Goal: Register for event/course

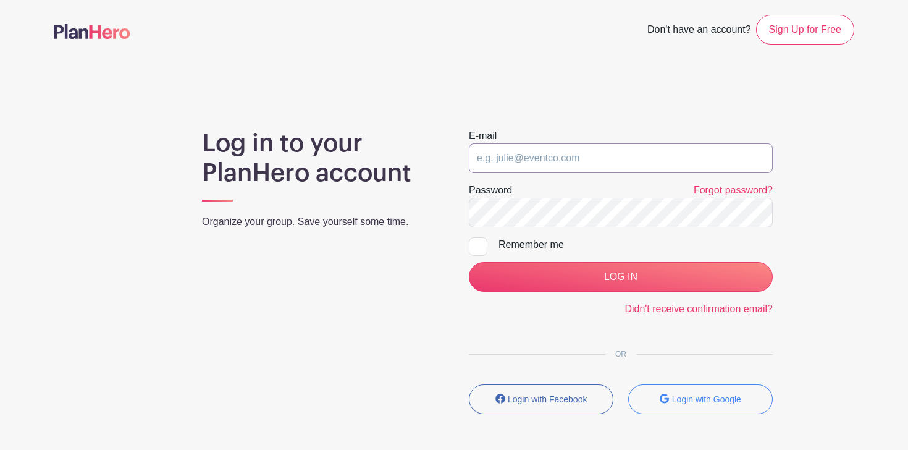
click at [551, 155] on input "email" at bounding box center [621, 158] width 304 height 30
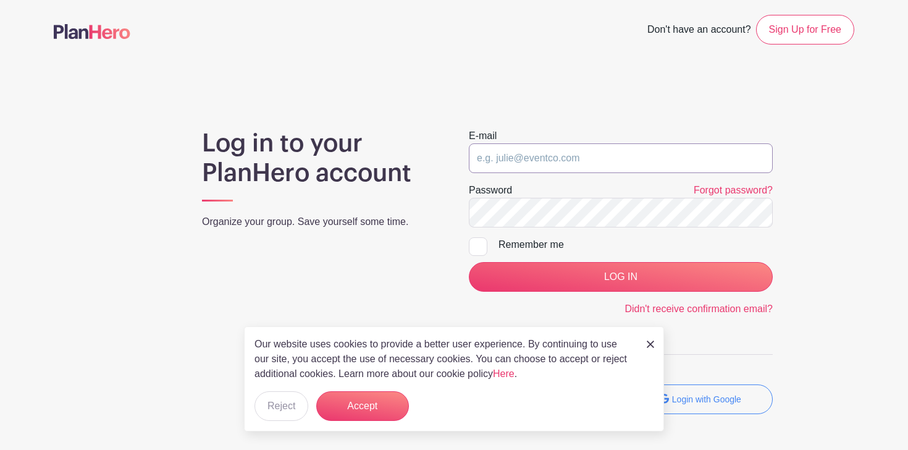
type input "moderators@grief.com"
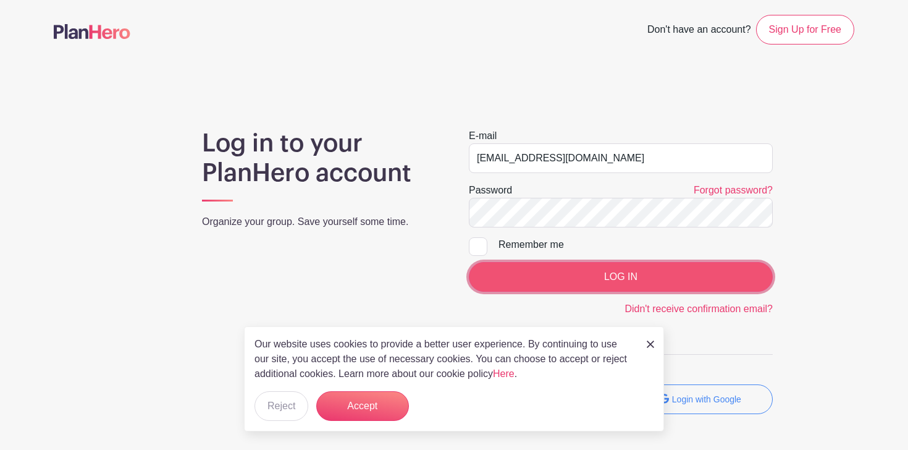
click at [567, 272] on input "LOG IN" at bounding box center [621, 277] width 304 height 30
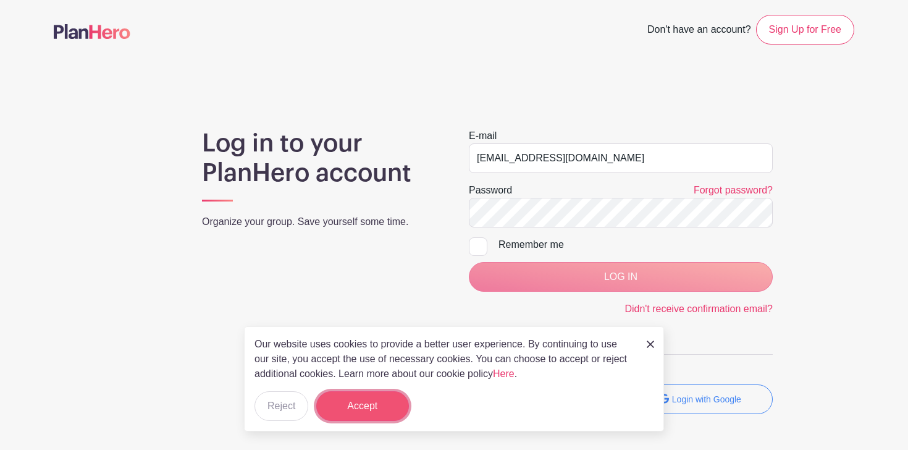
click at [360, 404] on button "Accept" at bounding box center [362, 406] width 93 height 30
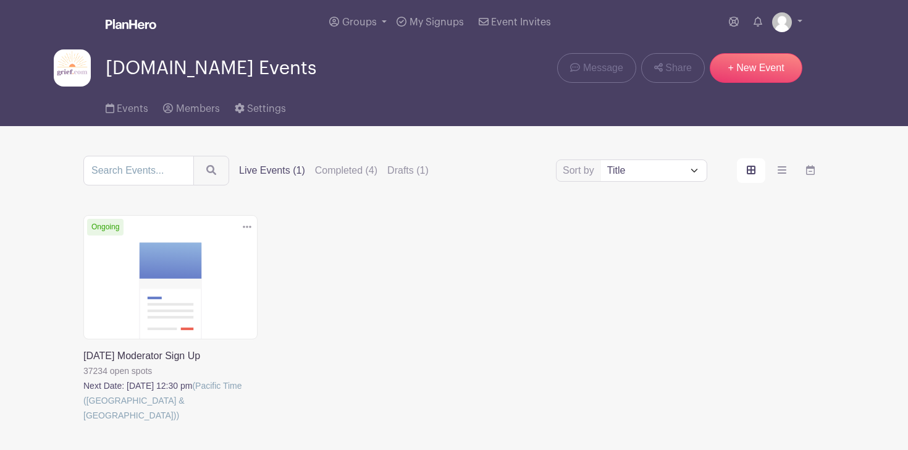
click at [83, 423] on link at bounding box center [83, 423] width 0 height 0
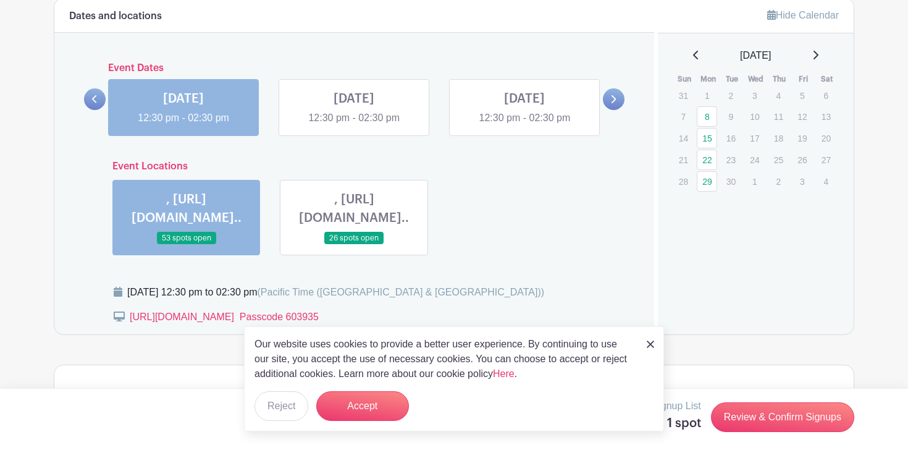
scroll to position [758, 0]
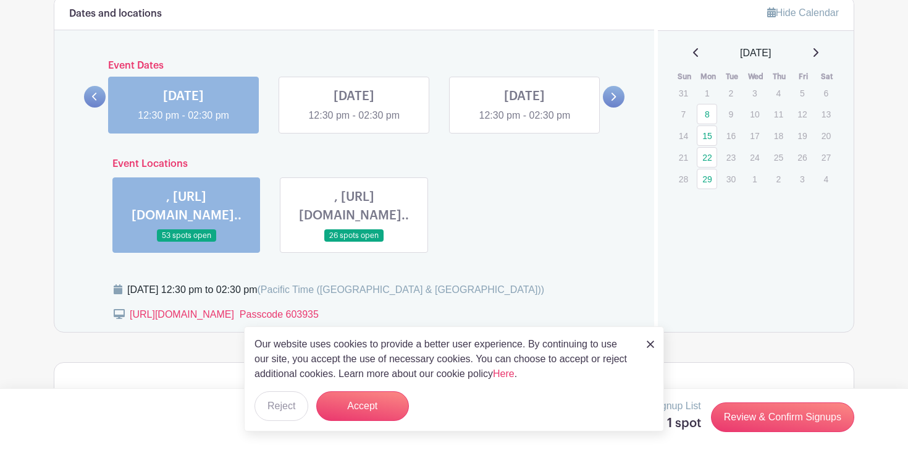
click at [647, 342] on img at bounding box center [650, 343] width 7 height 7
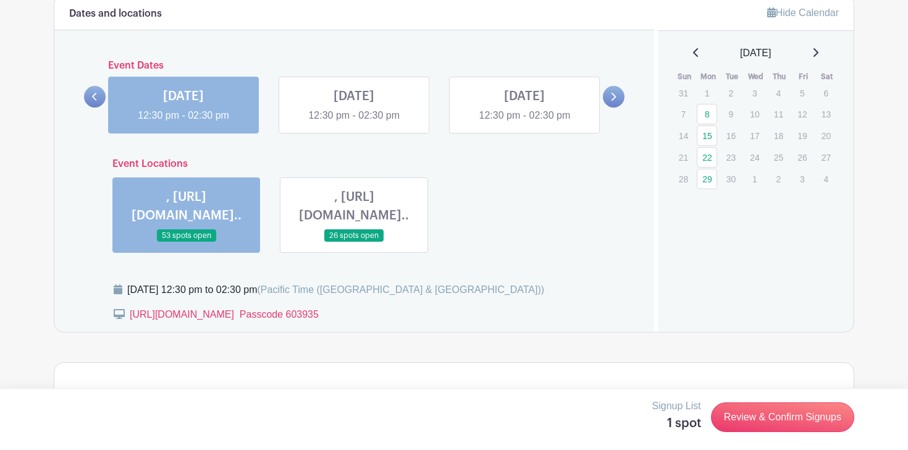
click at [525, 123] on link at bounding box center [525, 123] width 0 height 0
click at [615, 95] on icon at bounding box center [613, 96] width 6 height 9
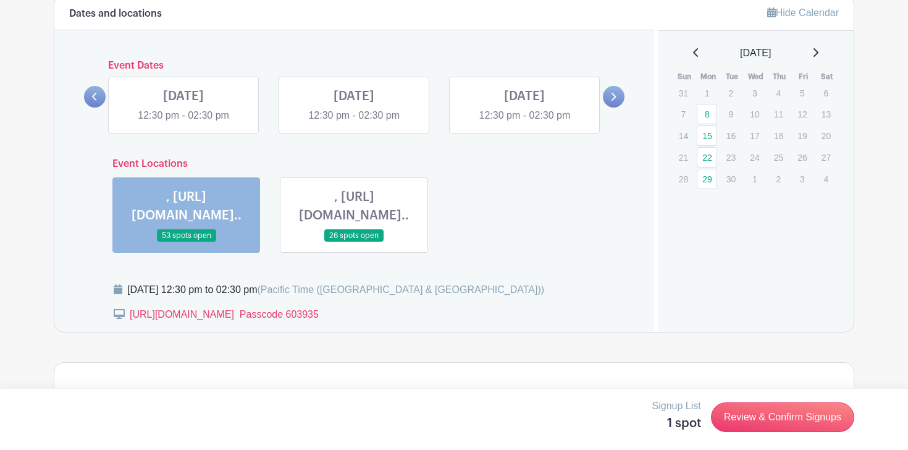
click at [97, 99] on icon at bounding box center [95, 96] width 6 height 9
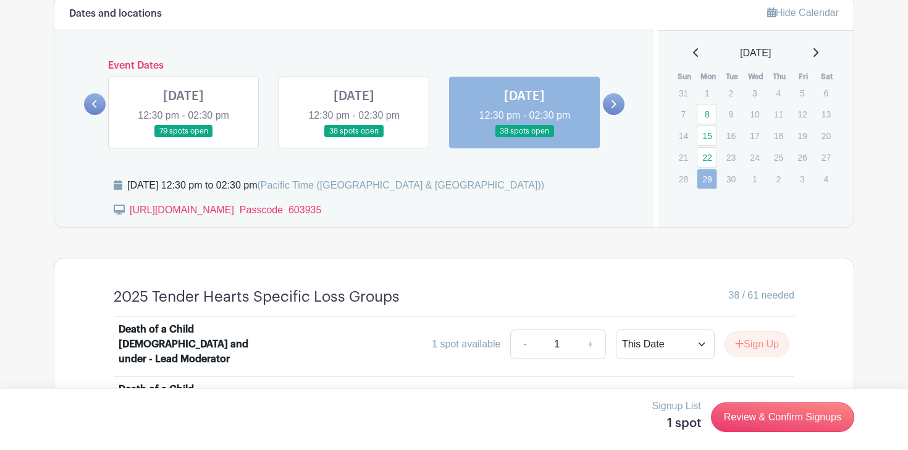
click at [354, 138] on link at bounding box center [354, 138] width 0 height 0
click at [183, 138] on link at bounding box center [183, 138] width 0 height 0
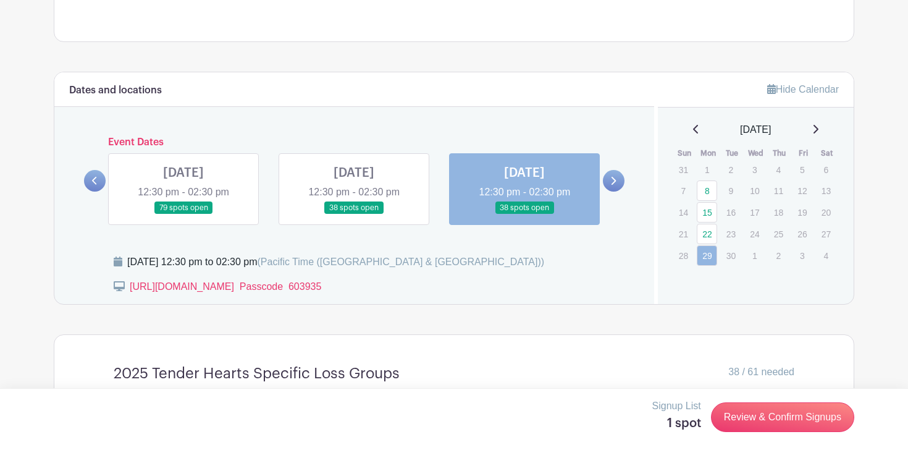
scroll to position [671, 0]
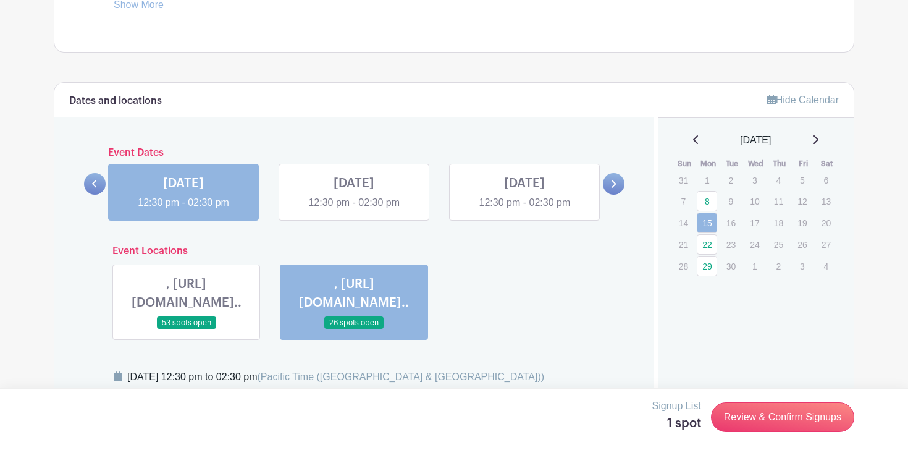
click at [183, 210] on link at bounding box center [183, 210] width 0 height 0
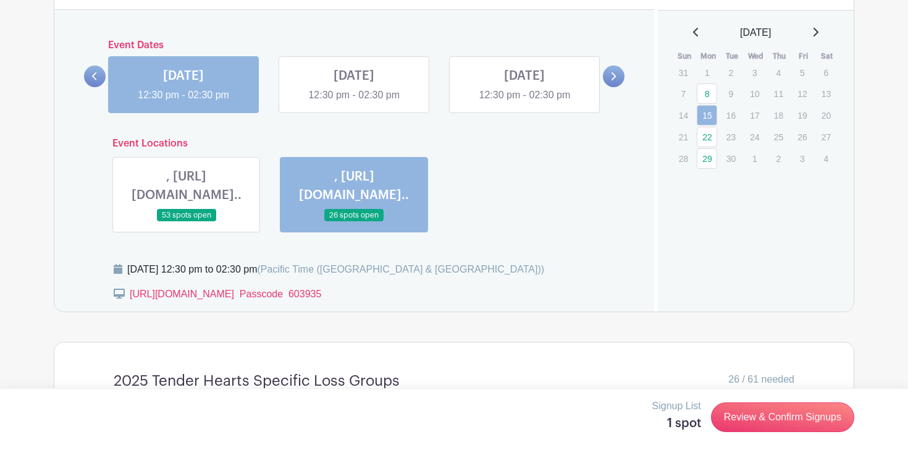
scroll to position [810, 0]
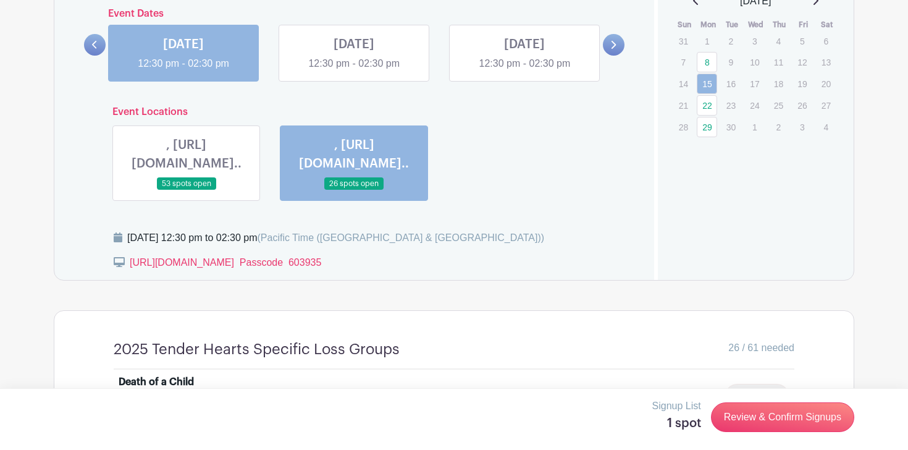
click at [187, 190] on link at bounding box center [187, 190] width 0 height 0
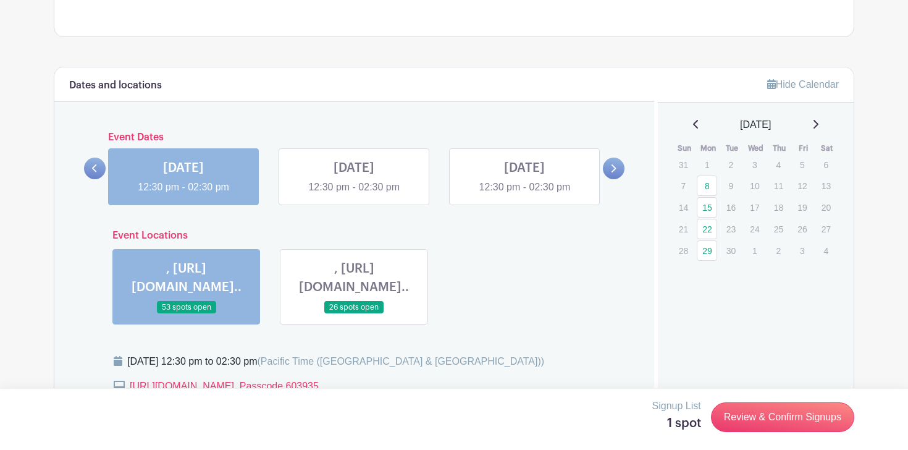
scroll to position [807, 0]
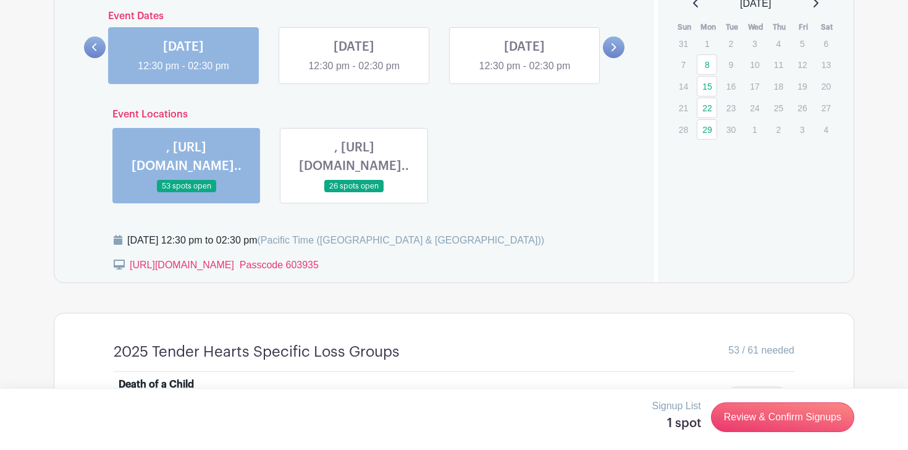
click at [354, 193] on link at bounding box center [354, 193] width 0 height 0
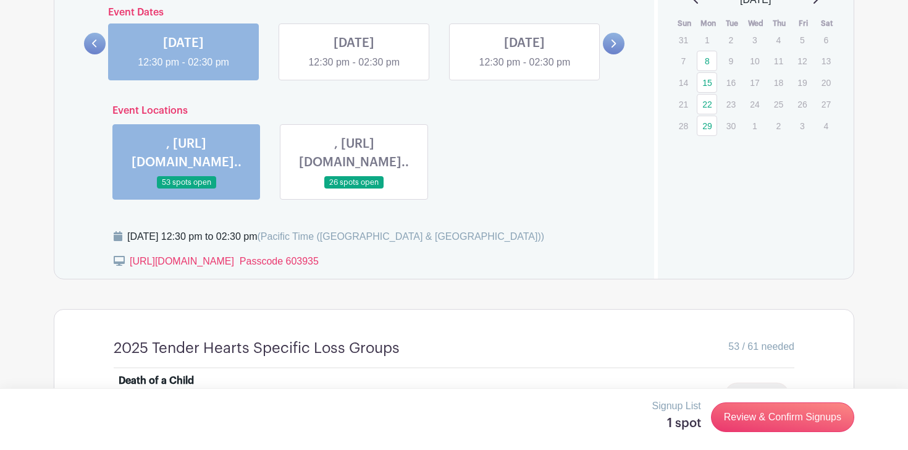
scroll to position [740, 0]
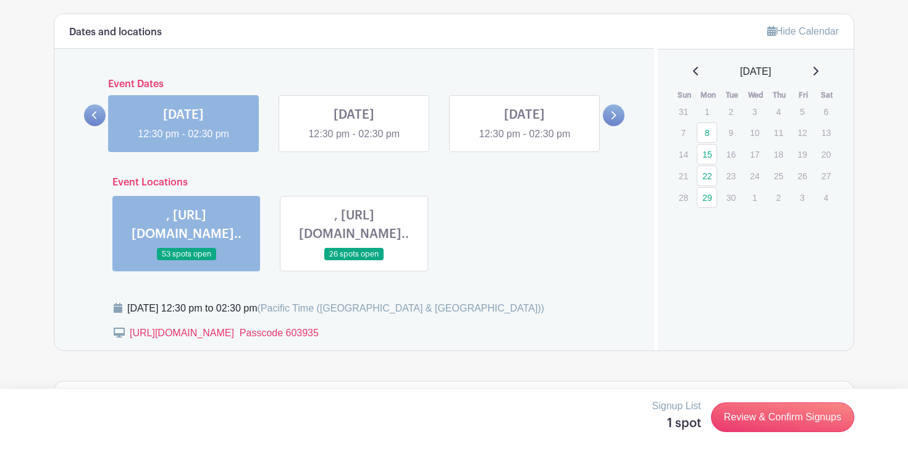
click at [187, 261] on link at bounding box center [187, 261] width 0 height 0
click at [354, 141] on link at bounding box center [354, 141] width 0 height 0
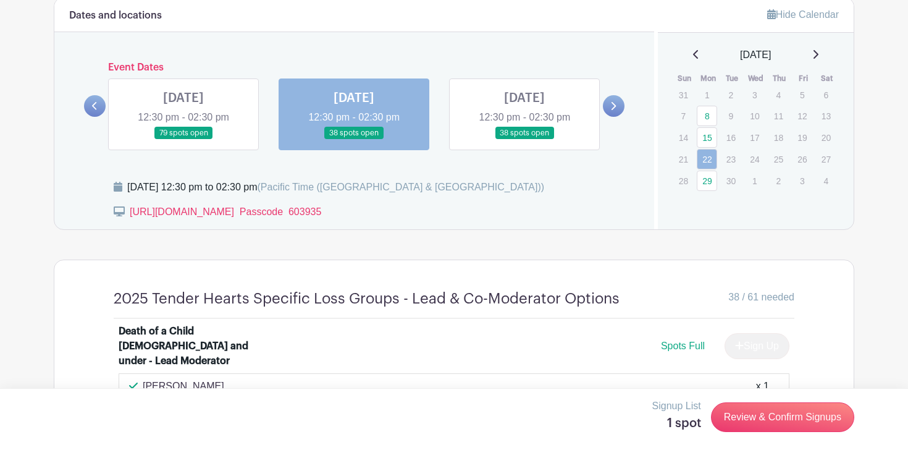
scroll to position [776, 0]
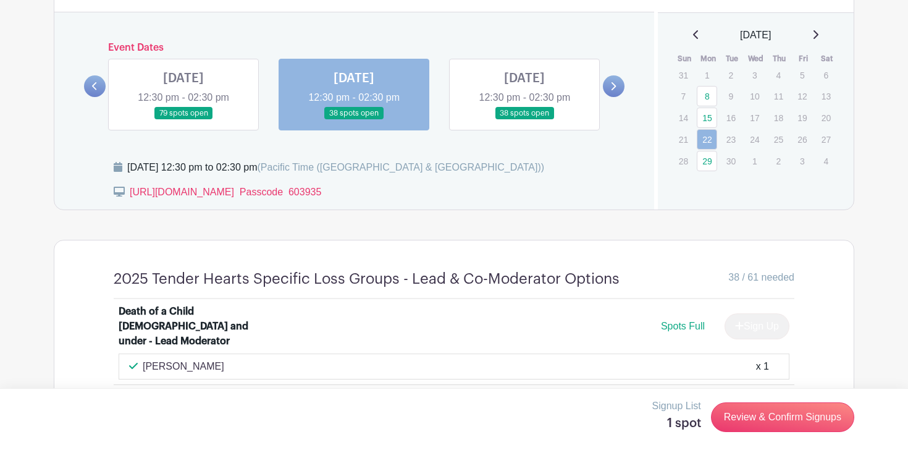
click at [183, 120] on link at bounding box center [183, 120] width 0 height 0
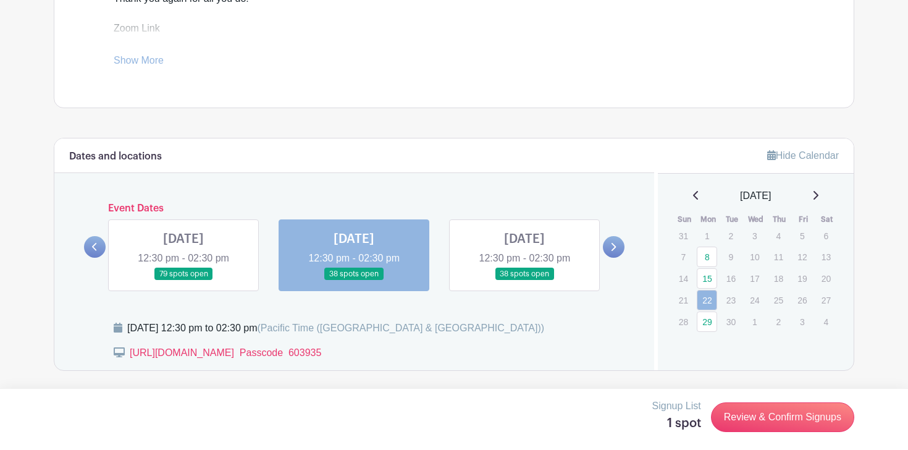
scroll to position [627, 0]
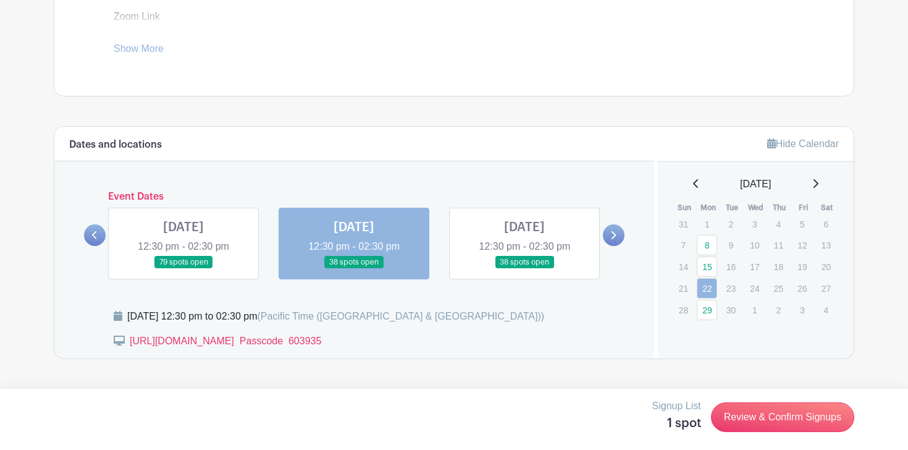
click at [183, 269] on link at bounding box center [183, 269] width 0 height 0
click at [92, 236] on icon at bounding box center [95, 234] width 6 height 9
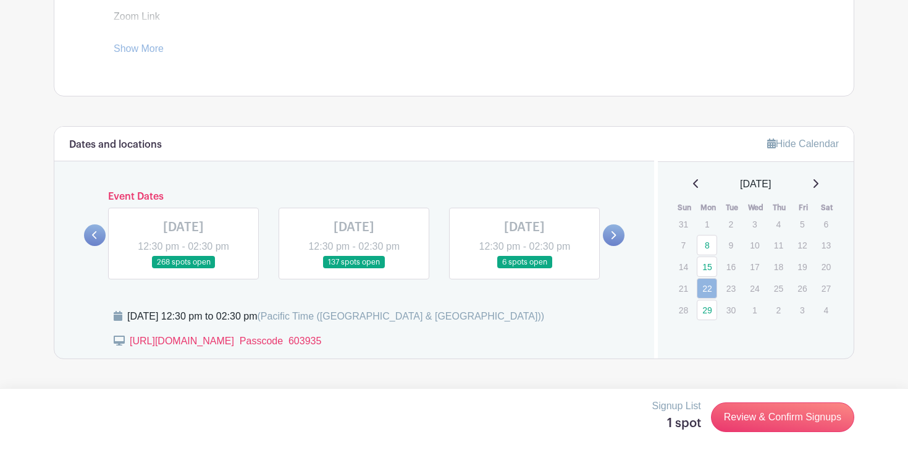
click at [617, 233] on link at bounding box center [614, 235] width 22 height 22
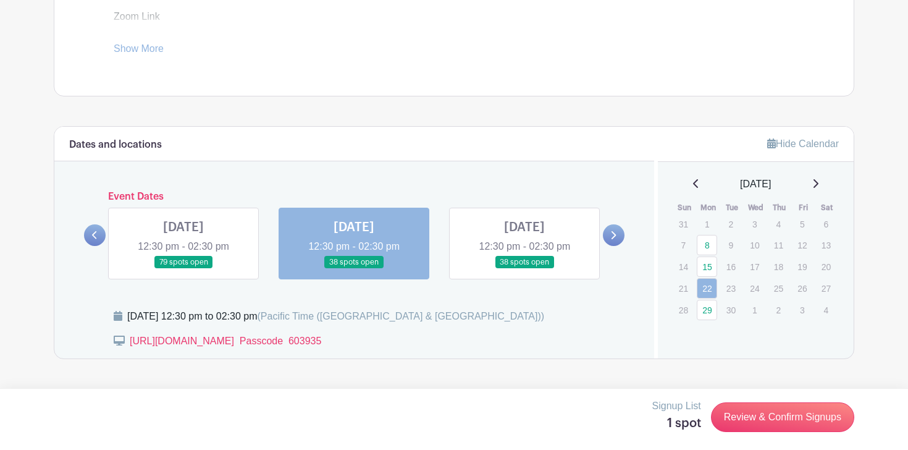
click at [183, 269] on link at bounding box center [183, 269] width 0 height 0
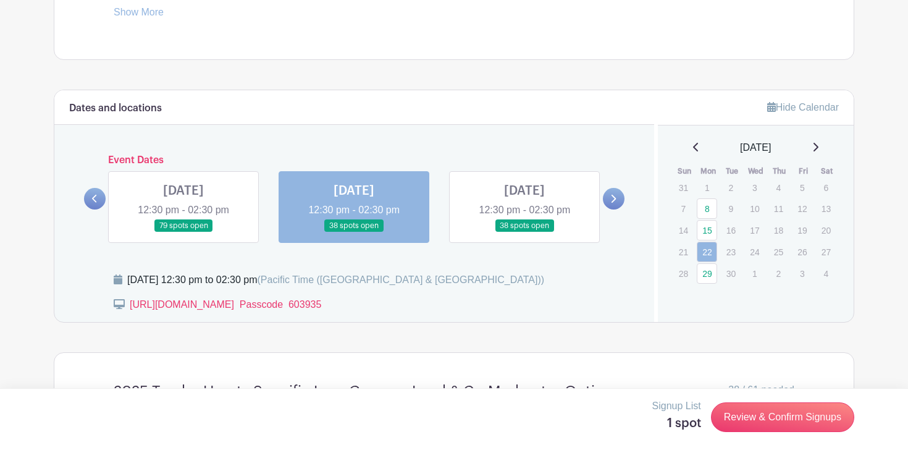
scroll to position [664, 0]
click at [183, 232] on link at bounding box center [183, 232] width 0 height 0
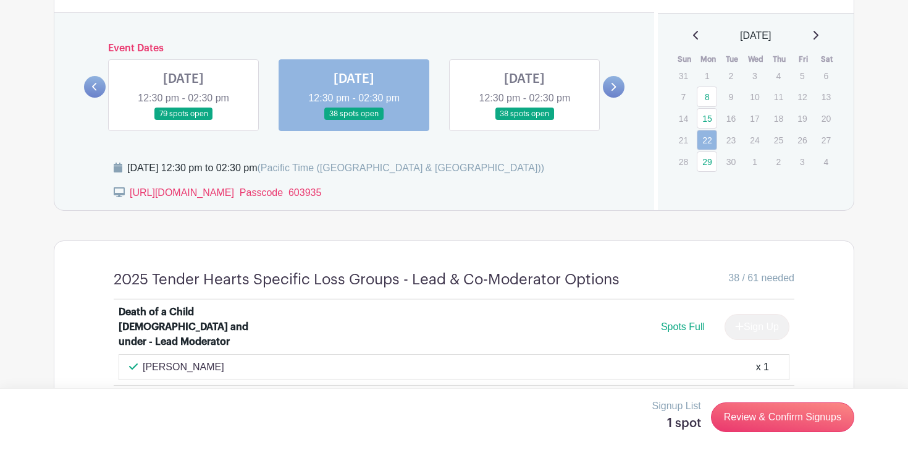
scroll to position [765, 0]
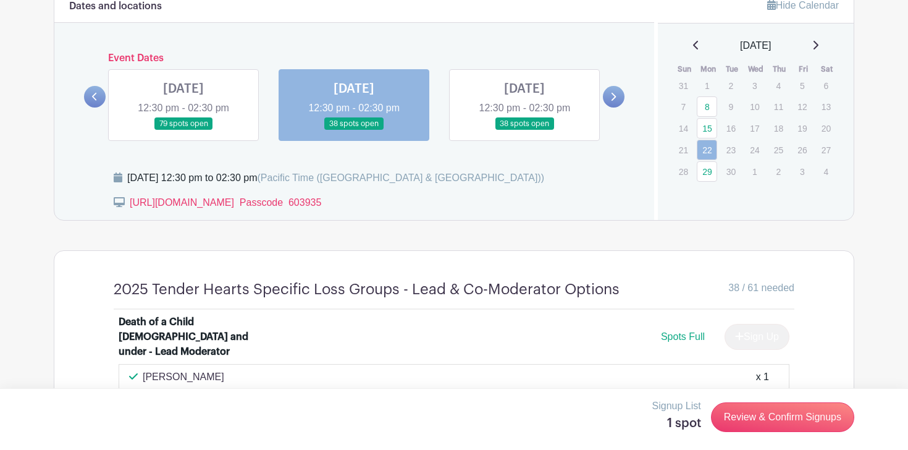
click at [183, 130] on link at bounding box center [183, 130] width 0 height 0
click at [92, 99] on icon at bounding box center [95, 96] width 6 height 9
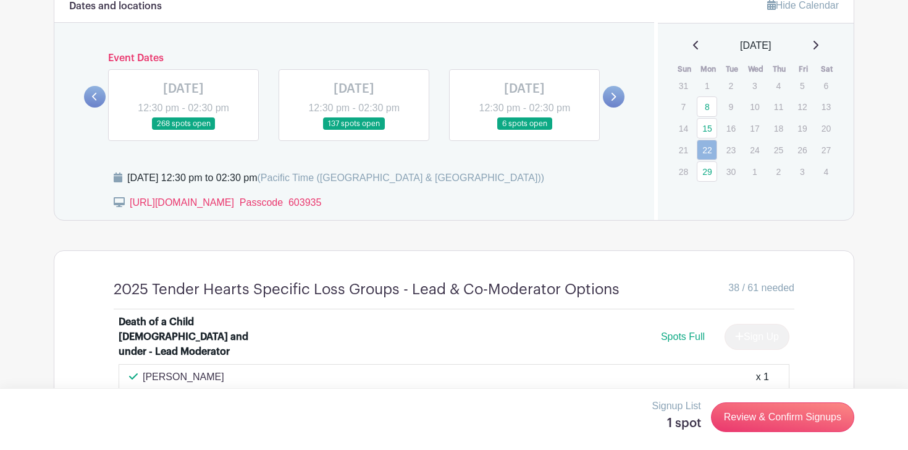
click at [525, 130] on link at bounding box center [525, 130] width 0 height 0
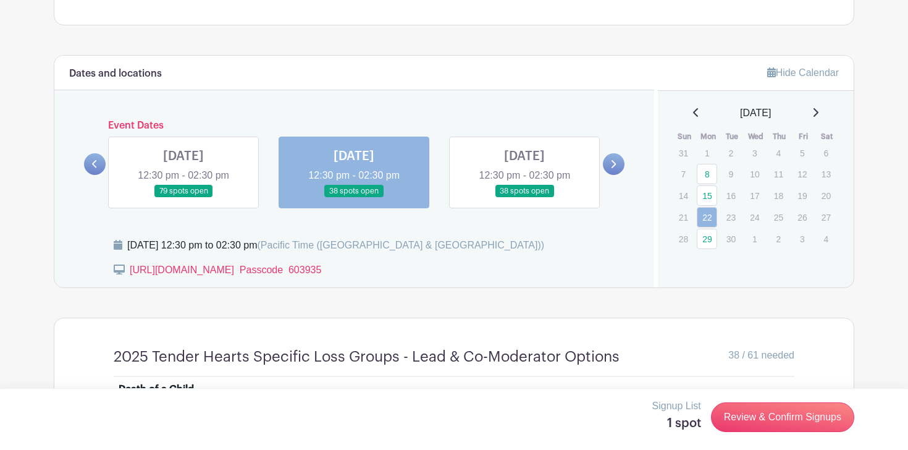
scroll to position [704, 0]
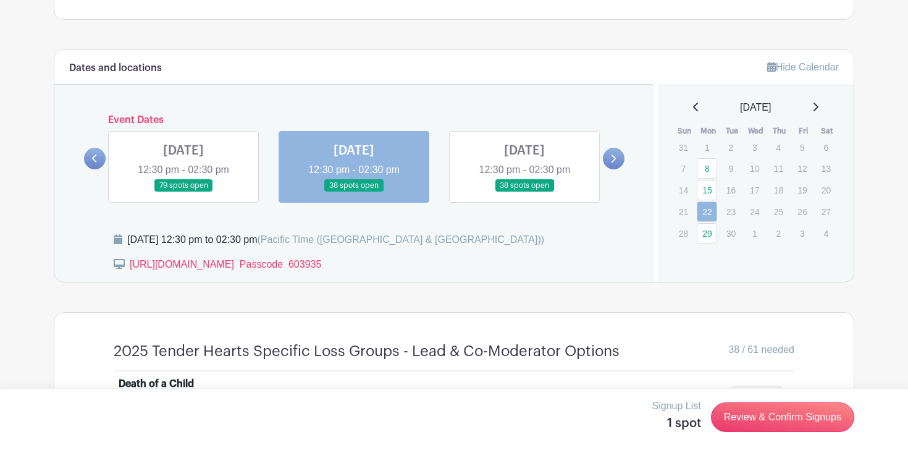
click at [183, 192] on link at bounding box center [183, 192] width 0 height 0
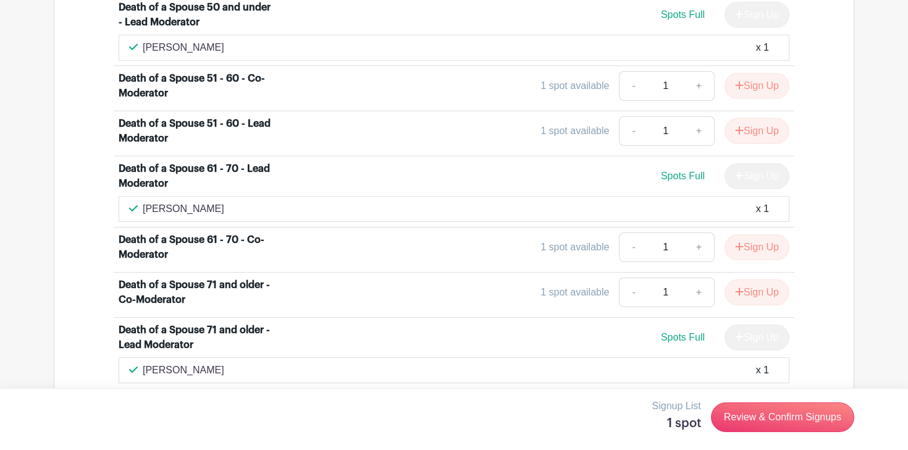
scroll to position [1981, 0]
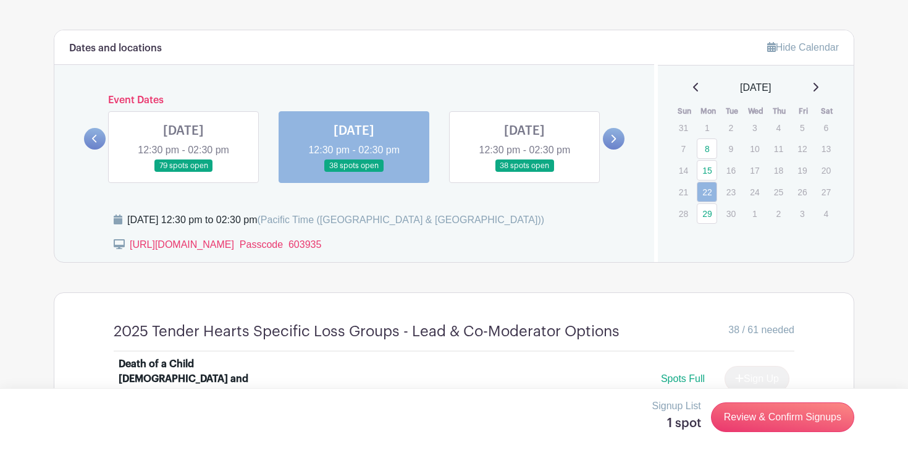
scroll to position [730, 0]
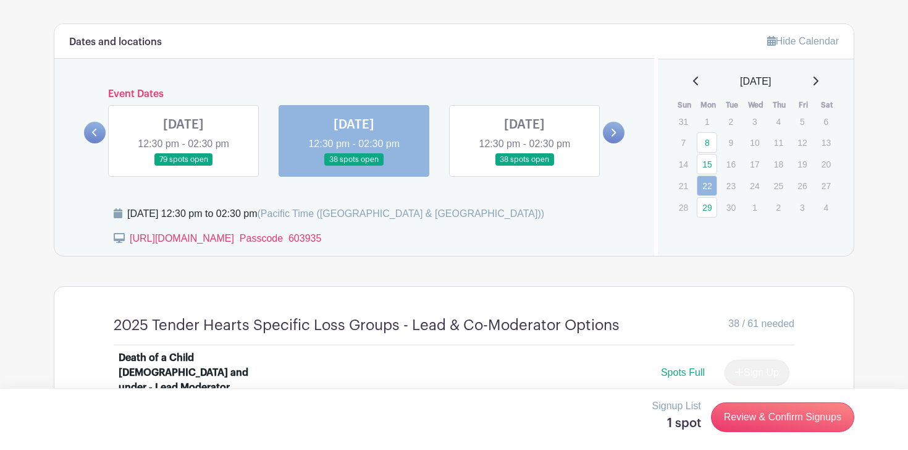
click at [183, 166] on link at bounding box center [183, 166] width 0 height 0
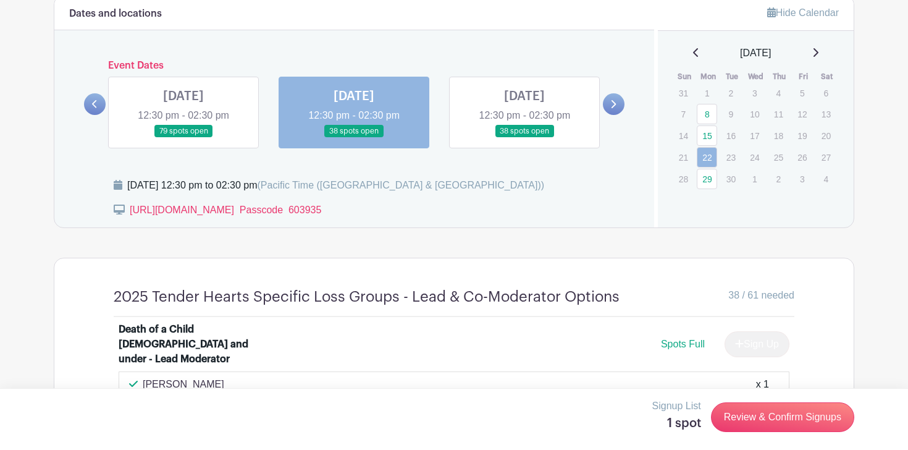
scroll to position [757, 0]
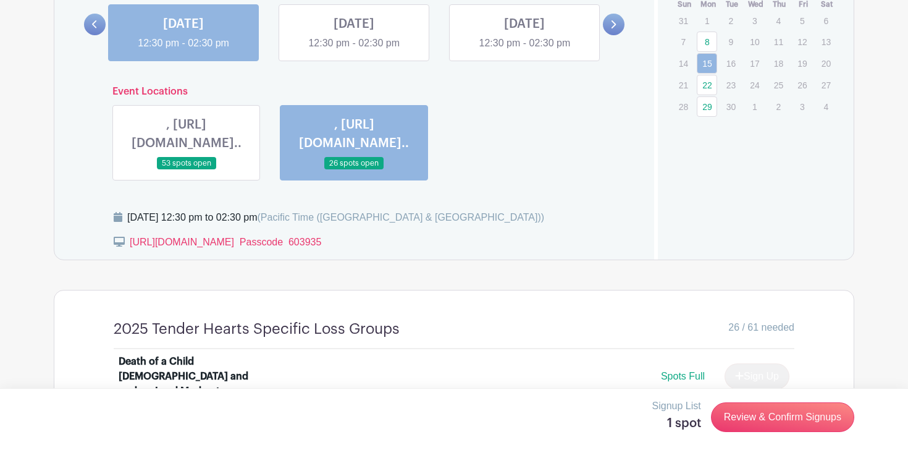
scroll to position [820, 0]
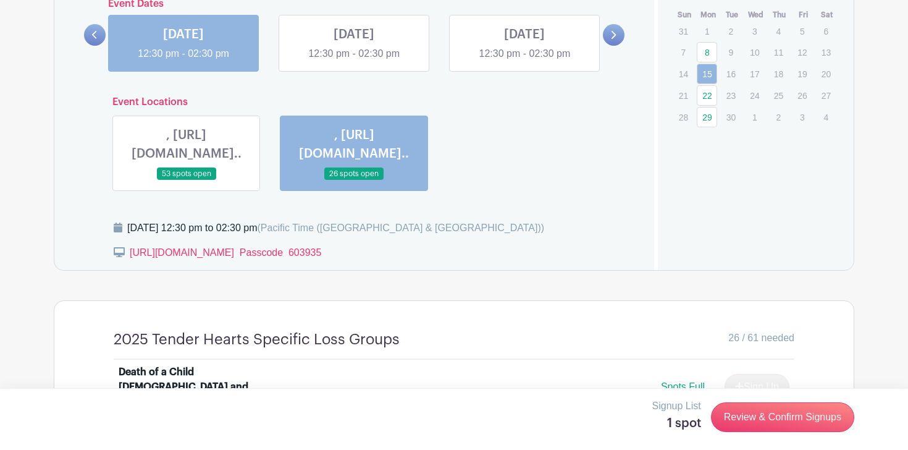
click at [187, 180] on link at bounding box center [187, 180] width 0 height 0
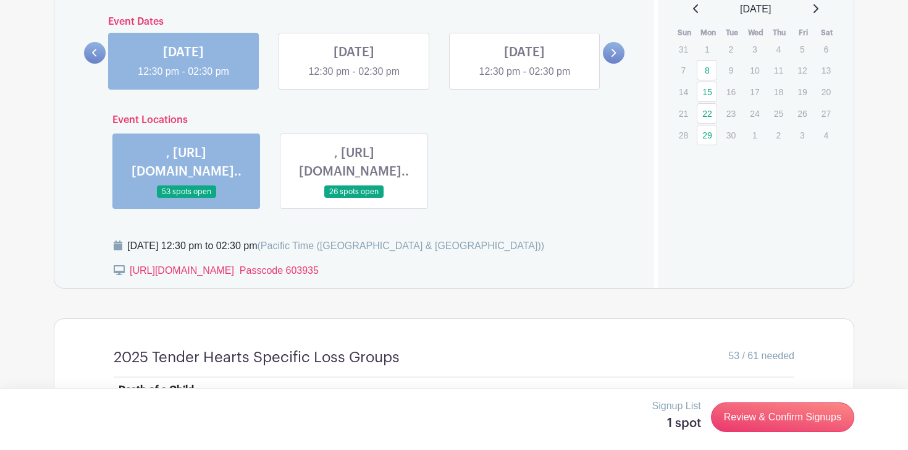
scroll to position [747, 0]
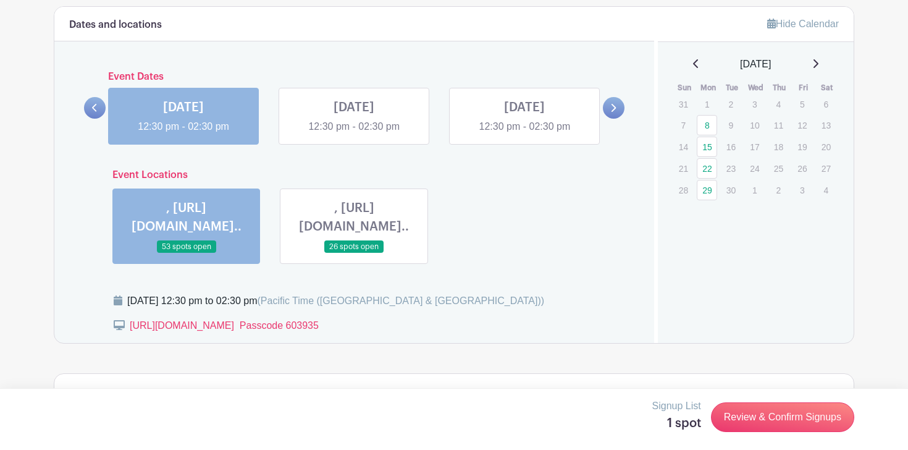
click at [354, 253] on link at bounding box center [354, 253] width 0 height 0
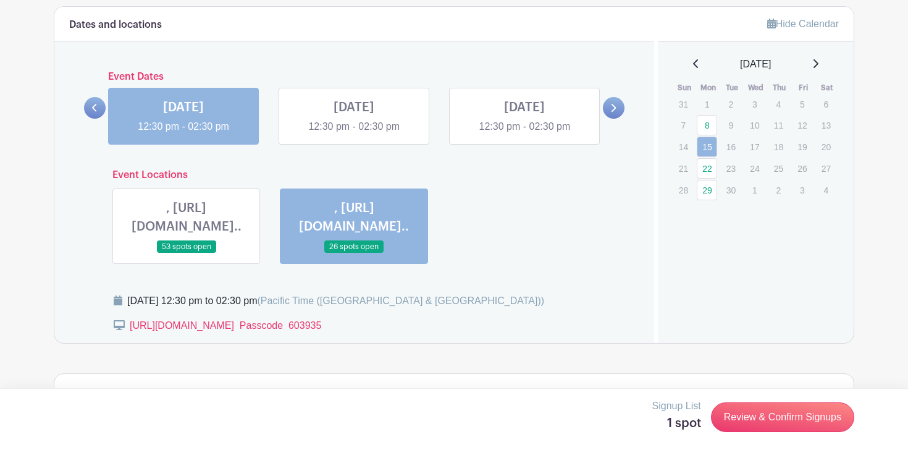
click at [187, 253] on link at bounding box center [187, 253] width 0 height 0
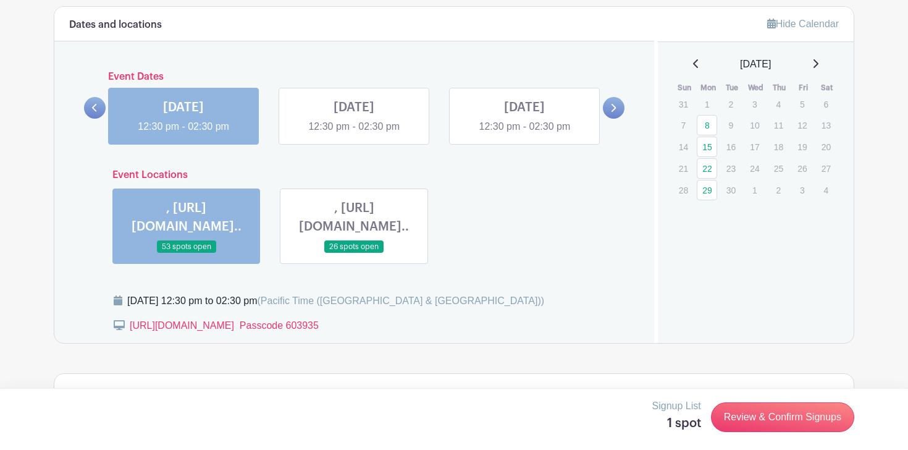
click at [354, 134] on link at bounding box center [354, 134] width 0 height 0
click at [609, 106] on link at bounding box center [614, 108] width 22 height 22
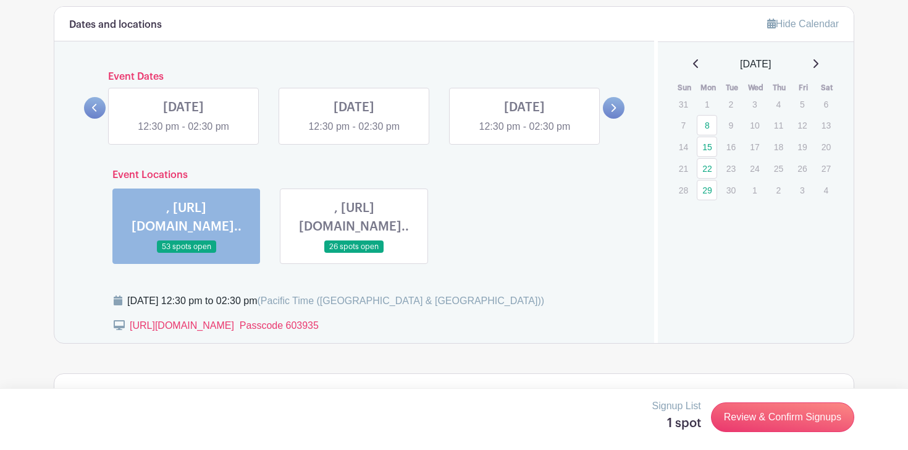
click at [354, 134] on link at bounding box center [354, 134] width 0 height 0
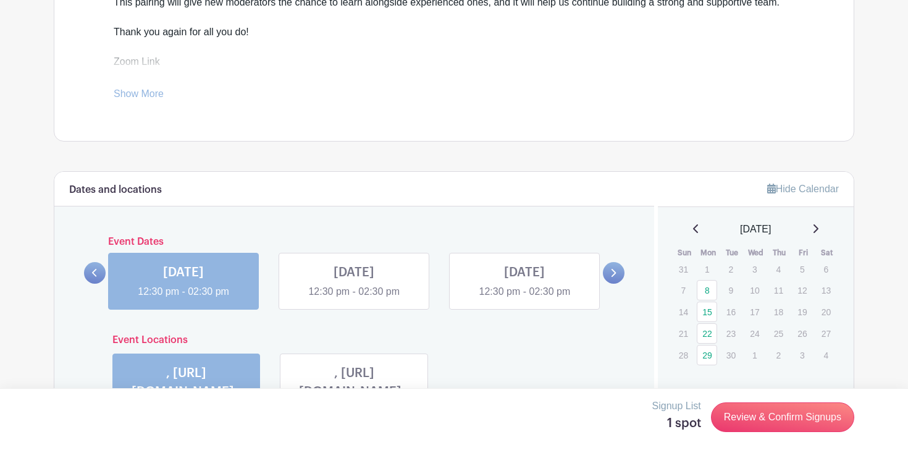
scroll to position [588, 0]
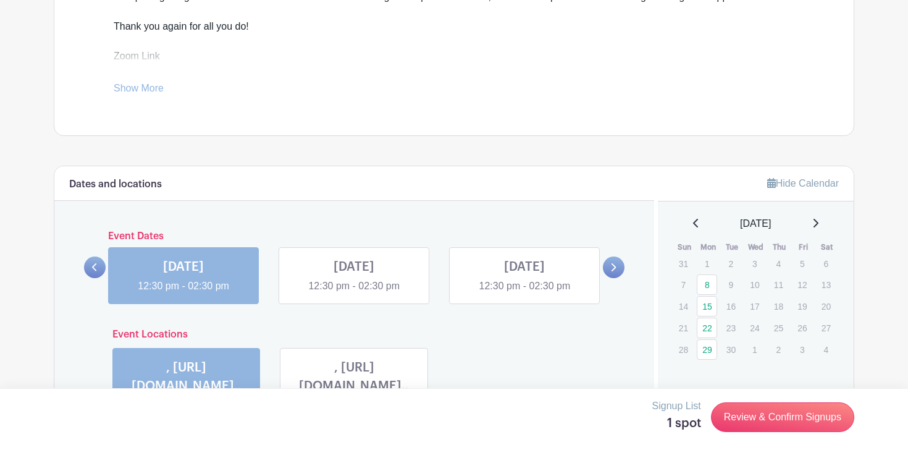
click at [354, 293] on link at bounding box center [354, 293] width 0 height 0
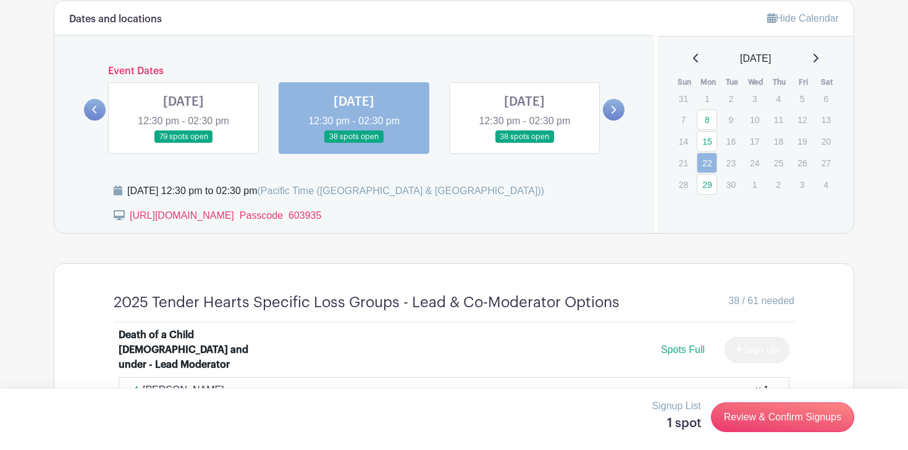
scroll to position [777, 0]
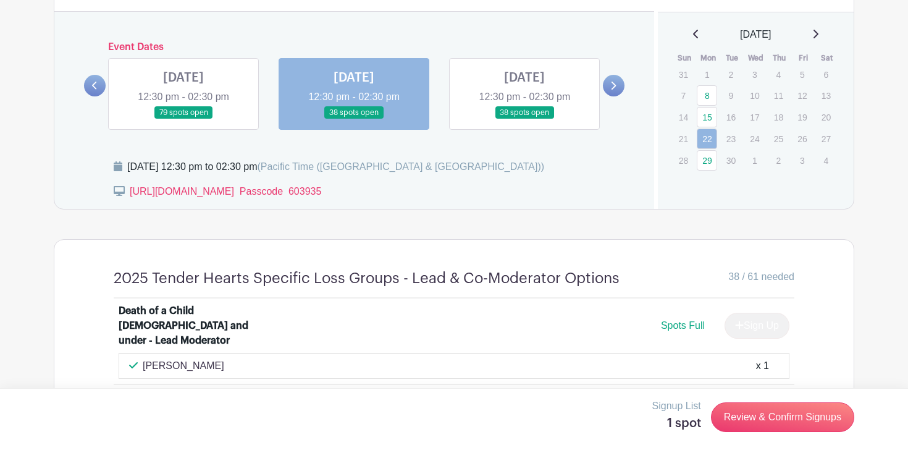
click at [525, 119] on link at bounding box center [525, 119] width 0 height 0
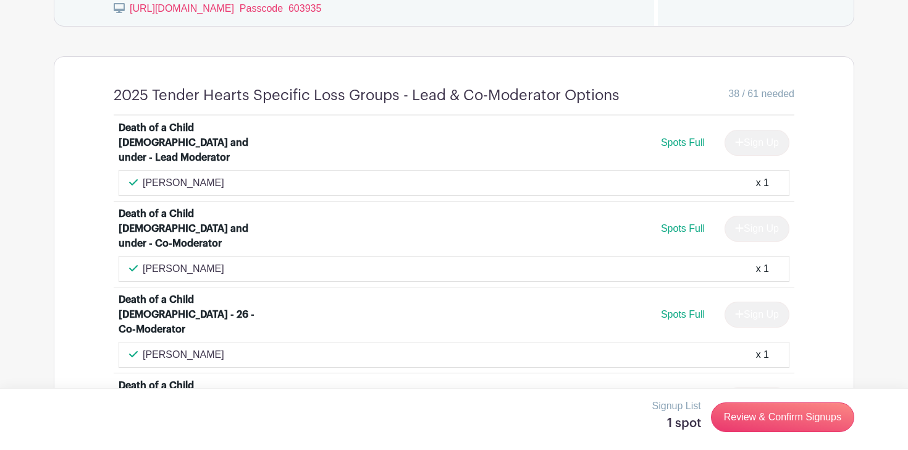
scroll to position [963, 0]
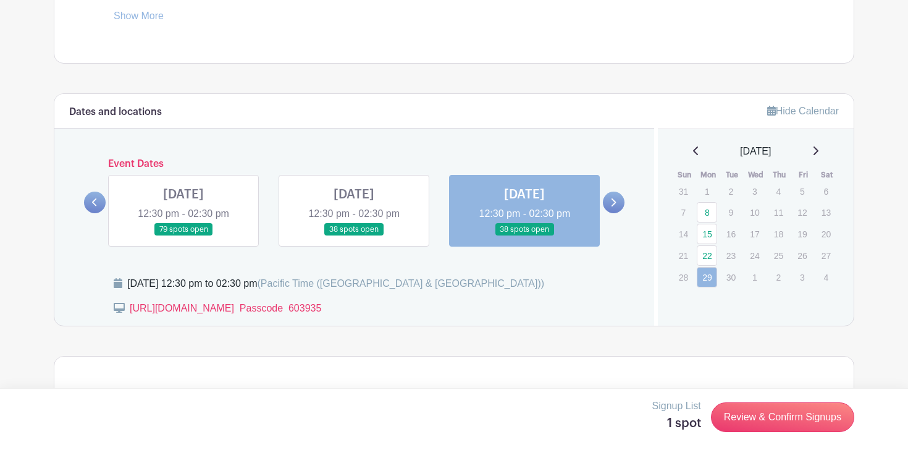
scroll to position [744, 0]
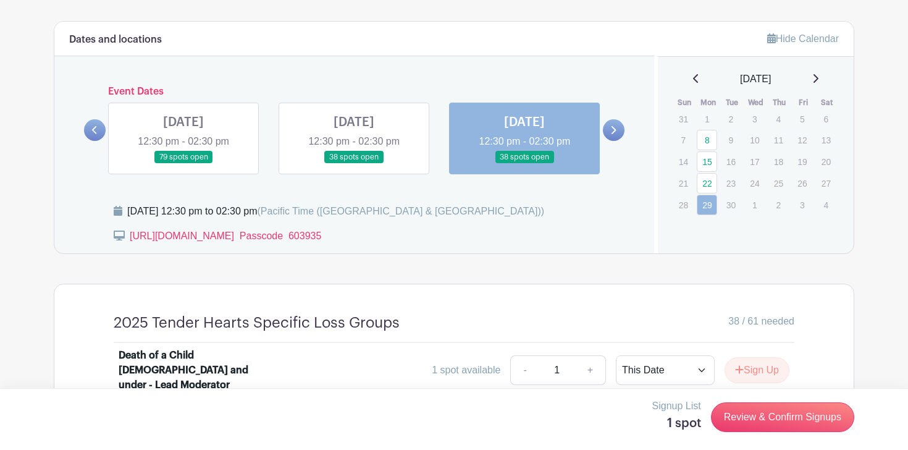
scroll to position [752, 0]
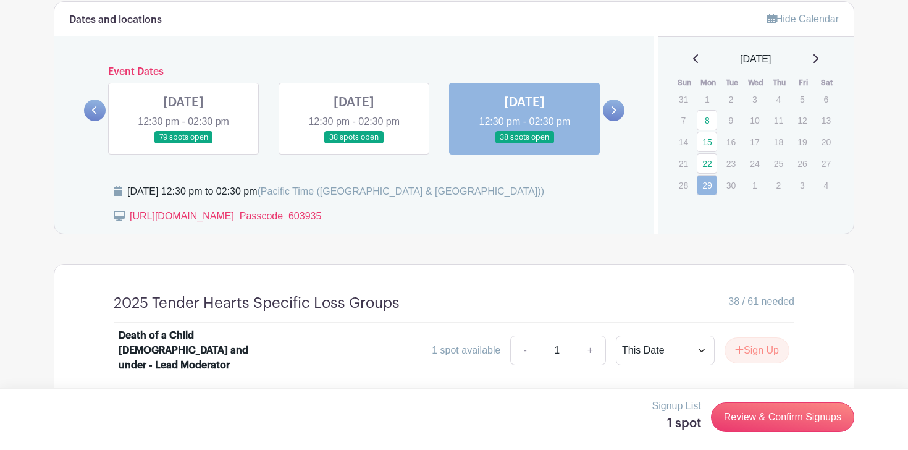
click at [183, 144] on link at bounding box center [183, 144] width 0 height 0
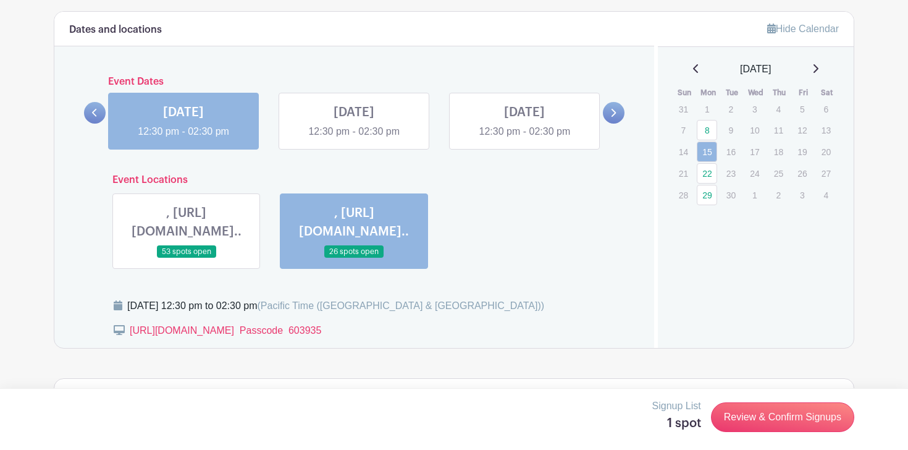
scroll to position [888, 0]
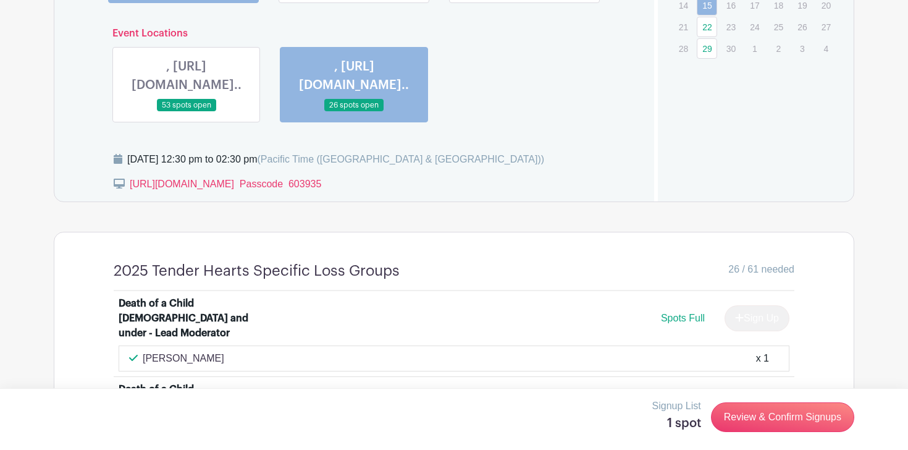
click at [187, 112] on link at bounding box center [187, 112] width 0 height 0
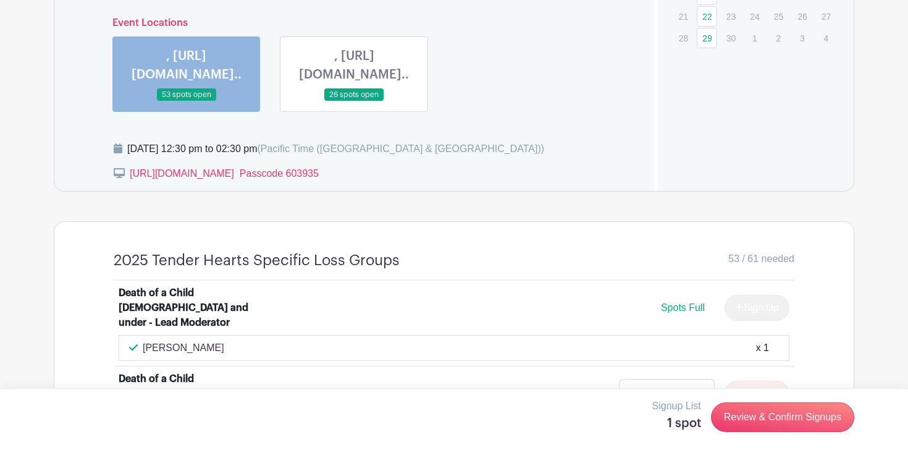
scroll to position [871, 0]
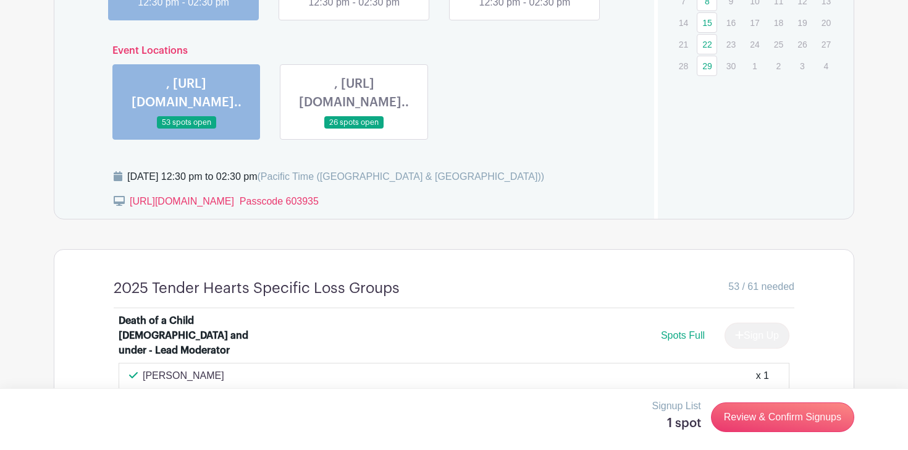
click at [354, 129] on link at bounding box center [354, 129] width 0 height 0
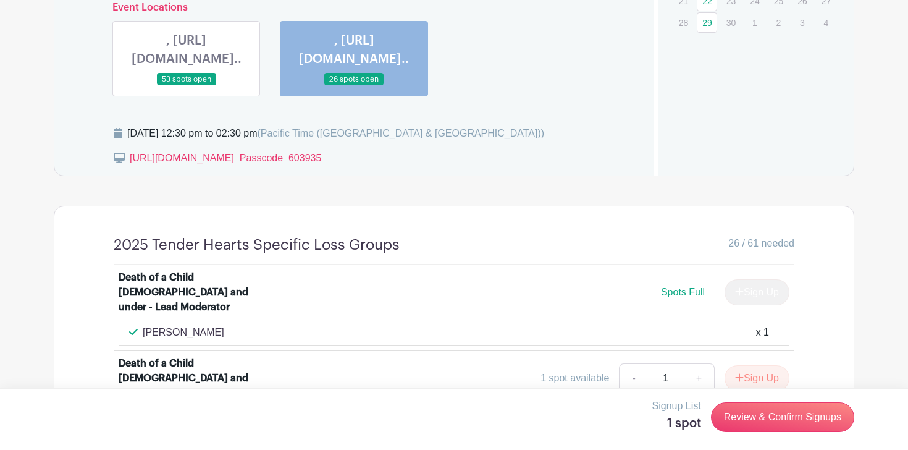
scroll to position [909, 0]
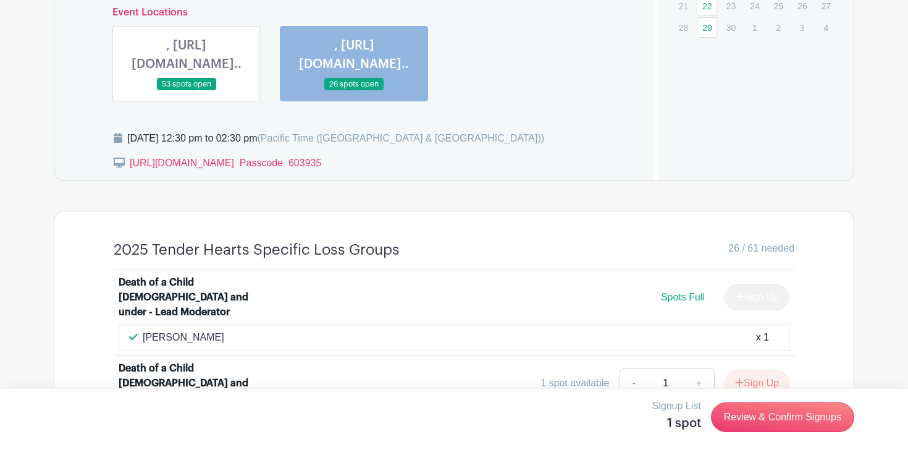
click at [187, 91] on link at bounding box center [187, 91] width 0 height 0
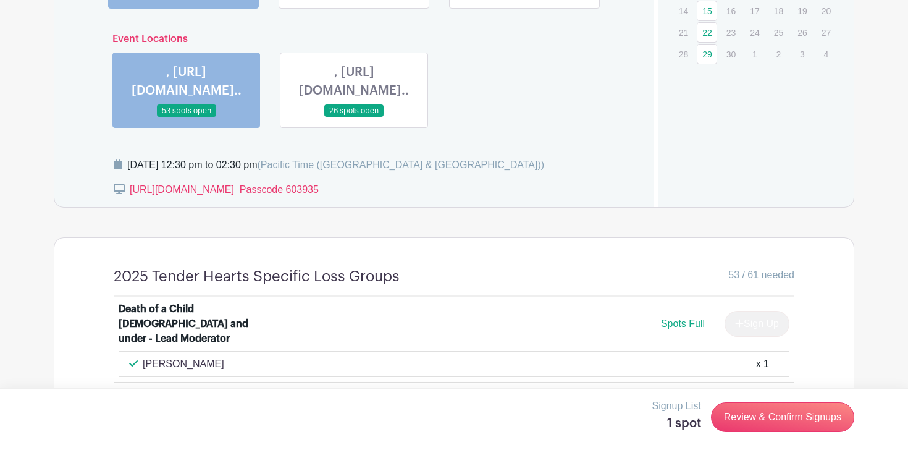
scroll to position [873, 0]
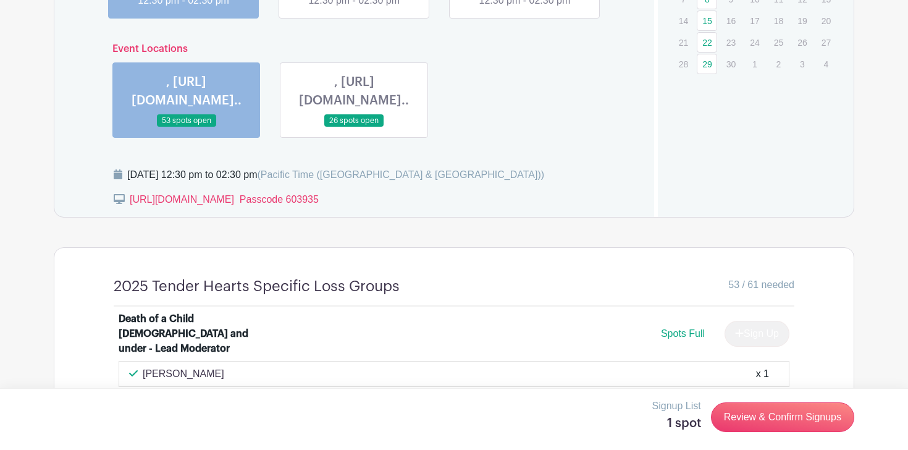
click at [354, 127] on link at bounding box center [354, 127] width 0 height 0
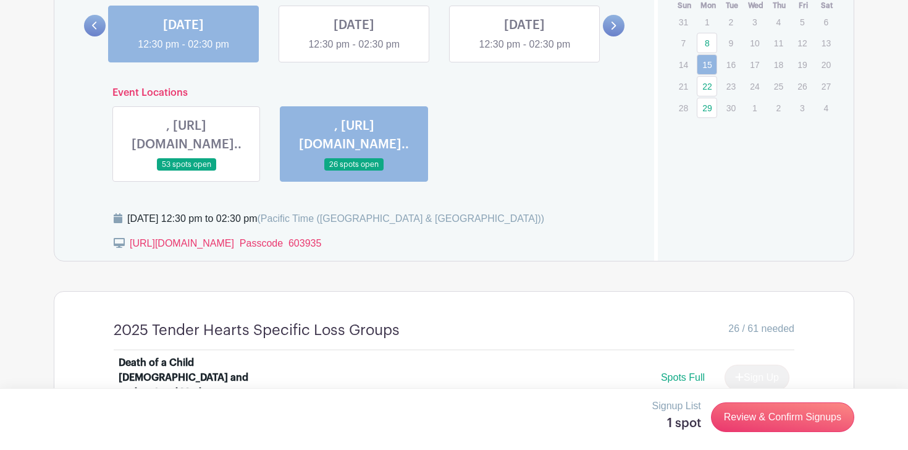
scroll to position [809, 0]
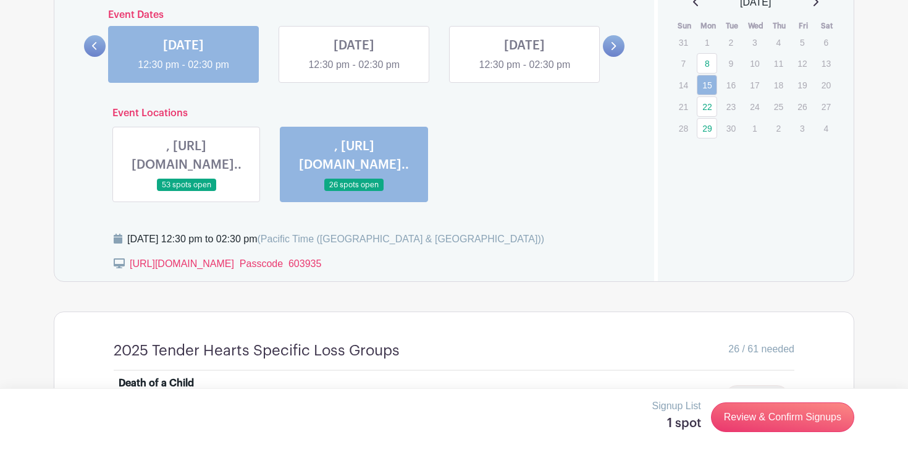
click at [187, 192] on link at bounding box center [187, 192] width 0 height 0
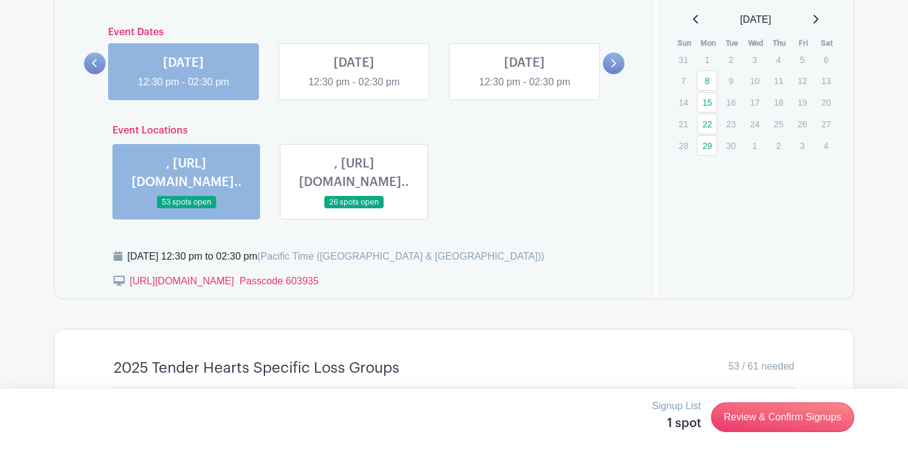
scroll to position [805, 0]
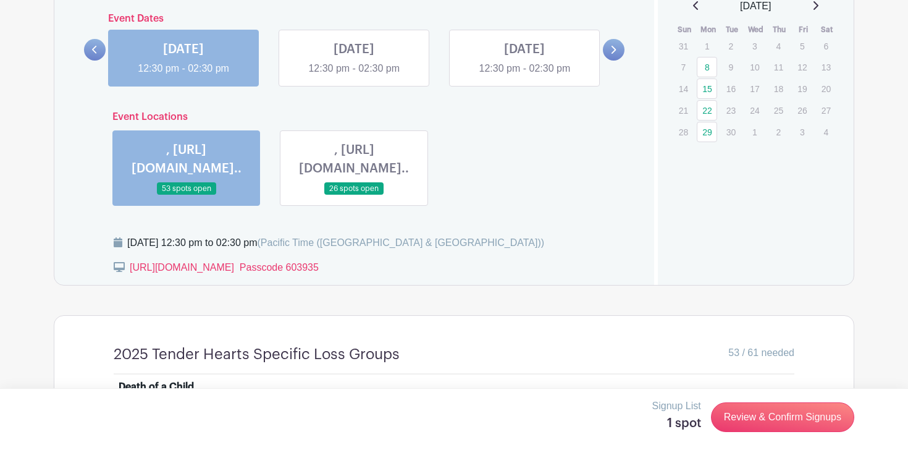
click at [712, 237] on div "Hide Calendar September 2025 Sun Mon Tue Wed Thu Fri Sat 31 1 2 3 4 5 6 7 8 9 1…" at bounding box center [754, 117] width 200 height 337
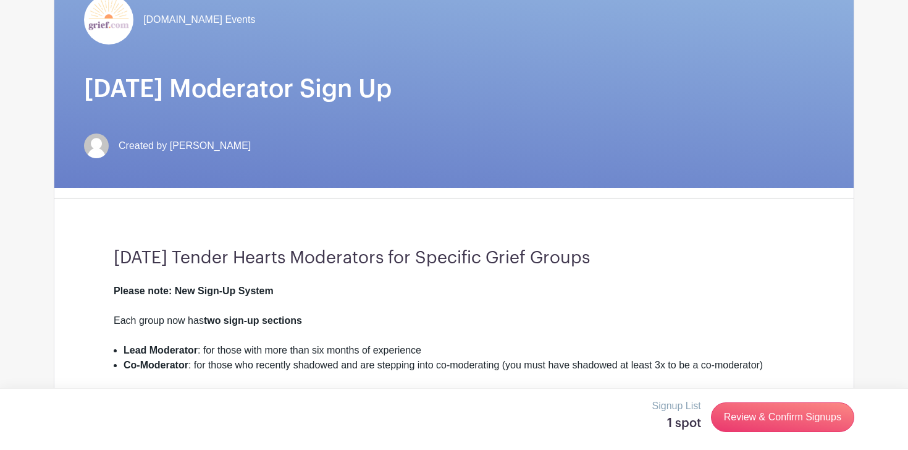
scroll to position [200, 0]
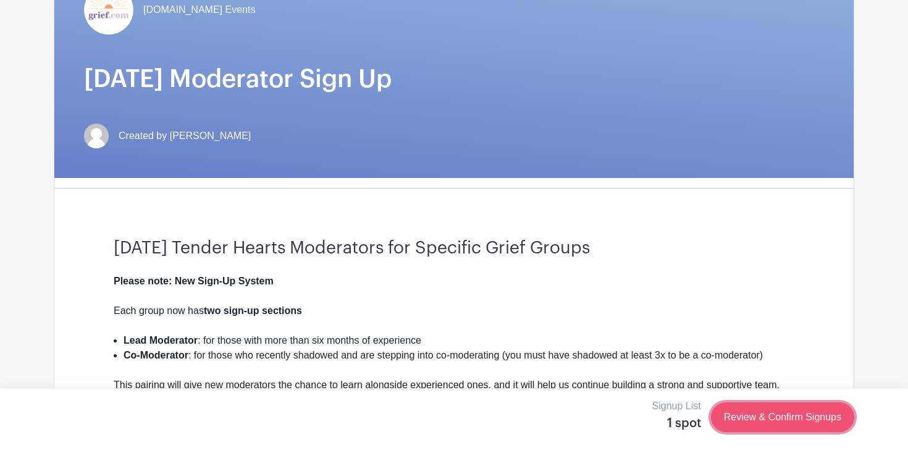
click at [761, 422] on link "Review & Confirm Signups" at bounding box center [782, 417] width 143 height 30
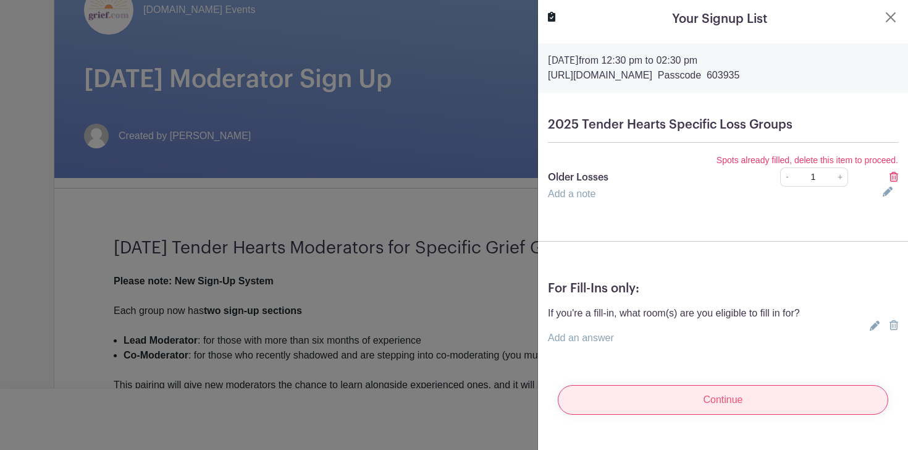
click at [741, 395] on input "Continue" at bounding box center [723, 400] width 331 height 30
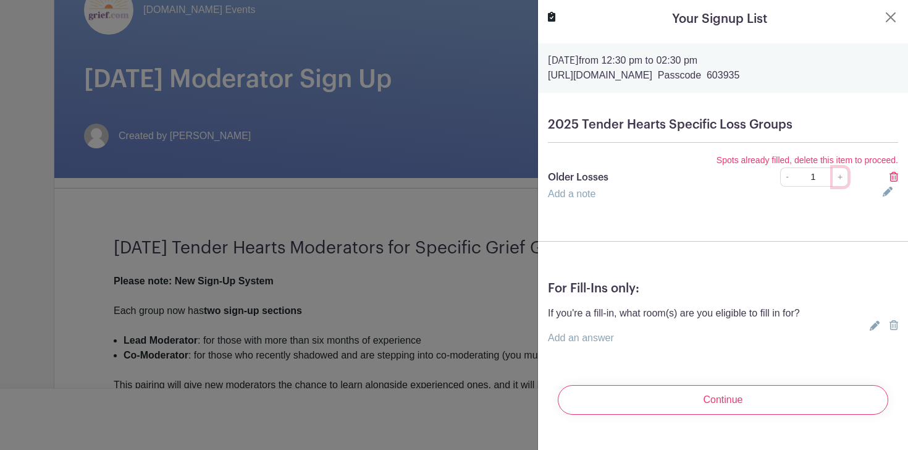
click at [843, 177] on link "+" at bounding box center [840, 176] width 15 height 19
type input "2"
click at [890, 16] on button "Close" at bounding box center [890, 17] width 15 height 15
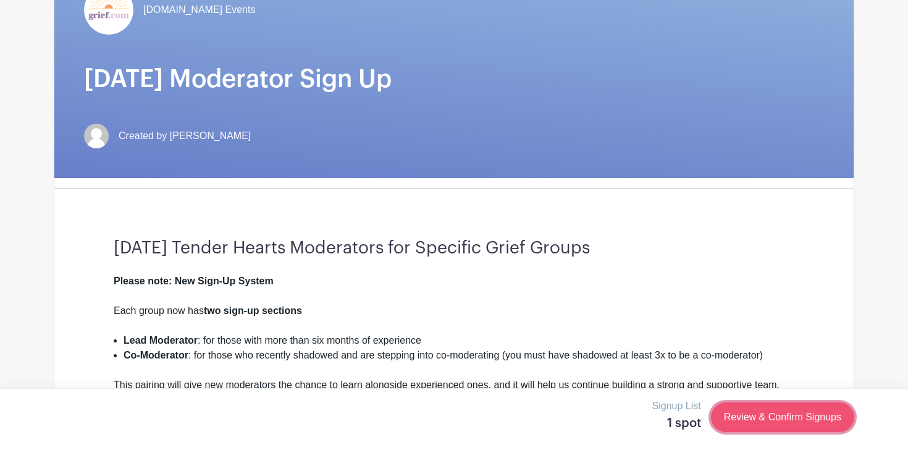
click at [777, 418] on link "Review & Confirm Signups" at bounding box center [782, 417] width 143 height 30
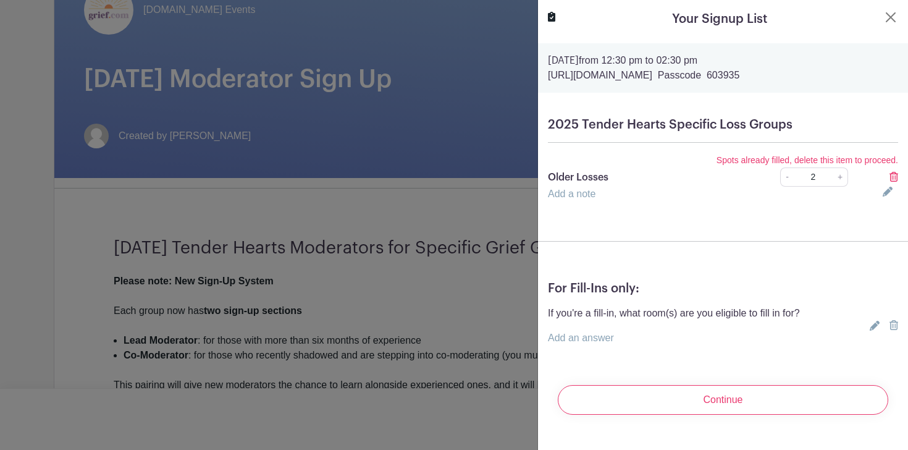
click at [895, 325] on icon at bounding box center [894, 325] width 9 height 10
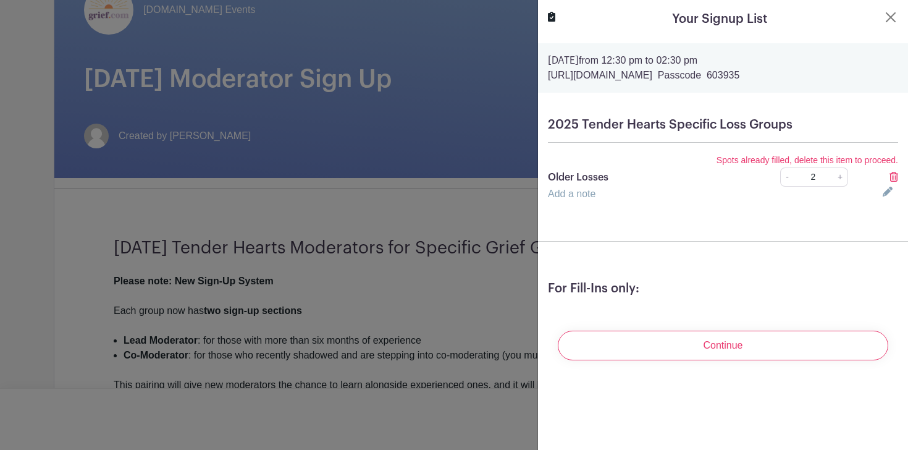
click at [896, 179] on icon at bounding box center [894, 177] width 9 height 10
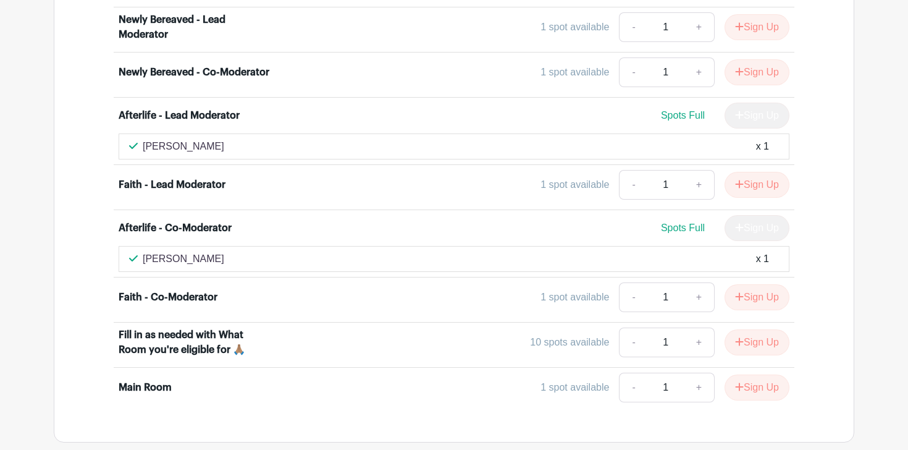
scroll to position [3491, 0]
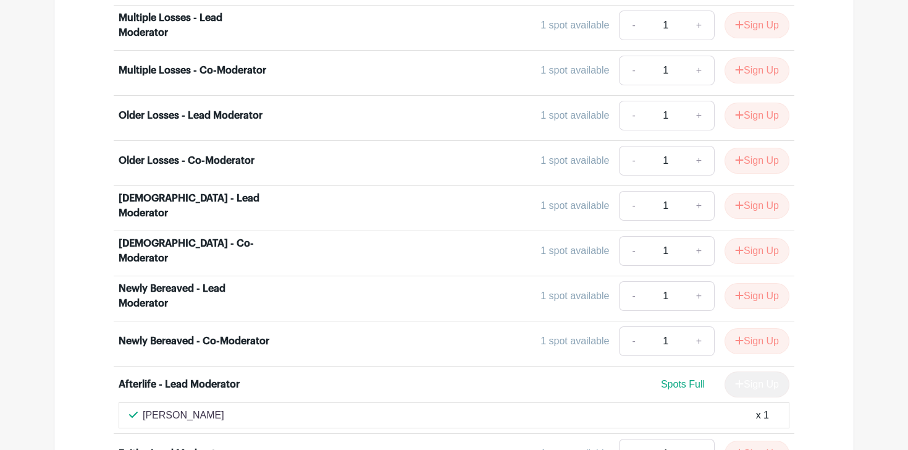
scroll to position [3219, 0]
